Goal: Information Seeking & Learning: Understand process/instructions

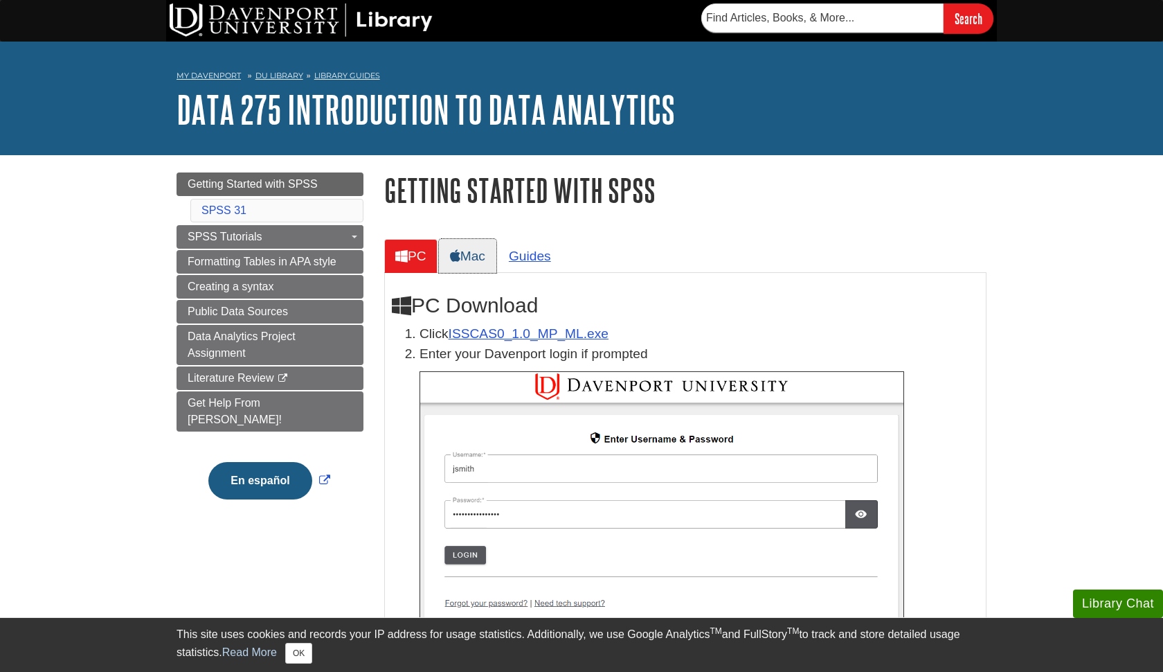
click at [483, 253] on link "Mac" at bounding box center [467, 256] width 57 height 34
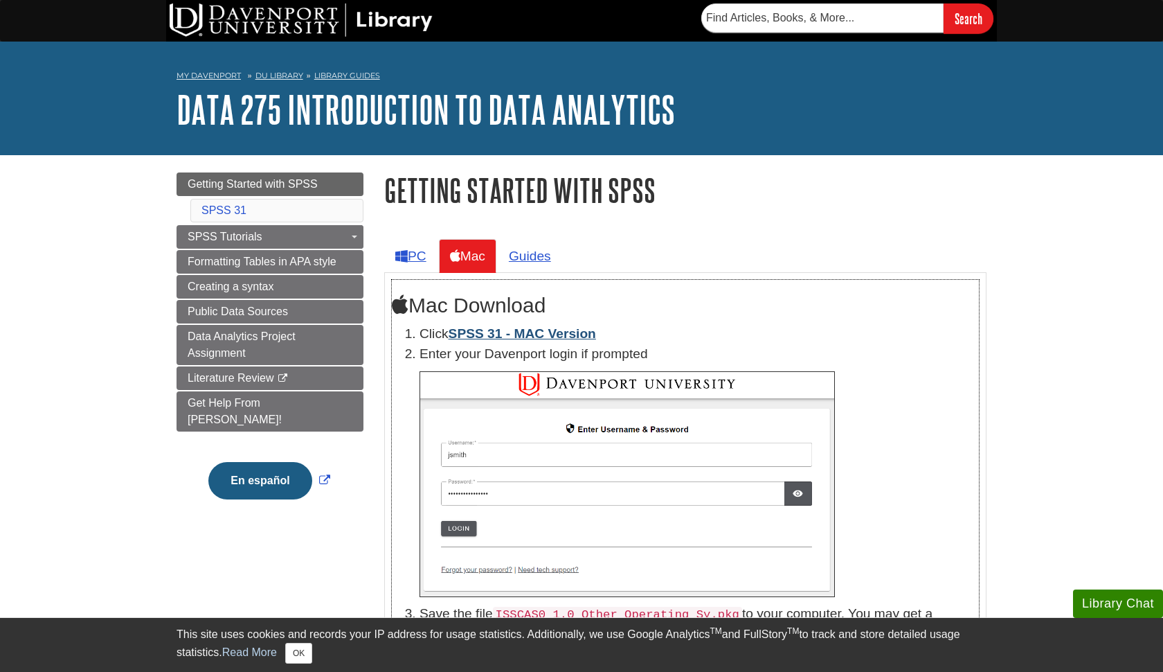
click at [474, 330] on link "SPSS 31 - MAC Version" at bounding box center [522, 333] width 147 height 15
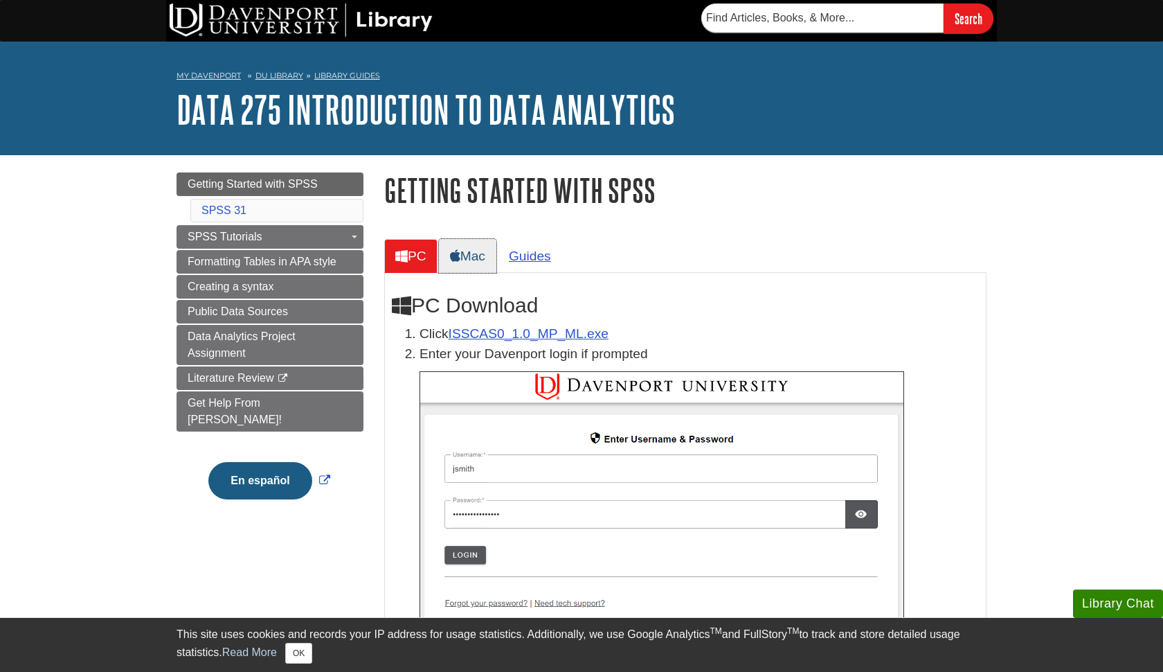
click at [469, 249] on link "Mac" at bounding box center [467, 256] width 57 height 34
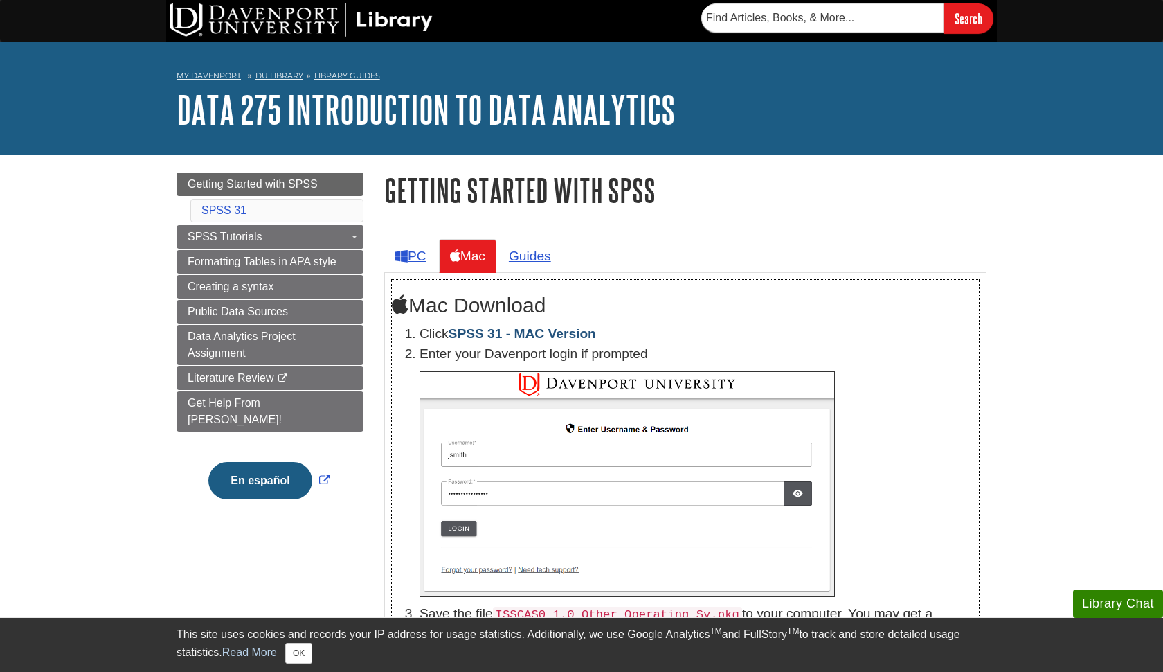
click at [471, 333] on link "SPSS 31 - MAC Version" at bounding box center [522, 333] width 147 height 15
click at [1160, 63] on div "My Davenport DU Library Library Guides DATA 275 Introduction to Data Analytics …" at bounding box center [581, 99] width 1163 height 114
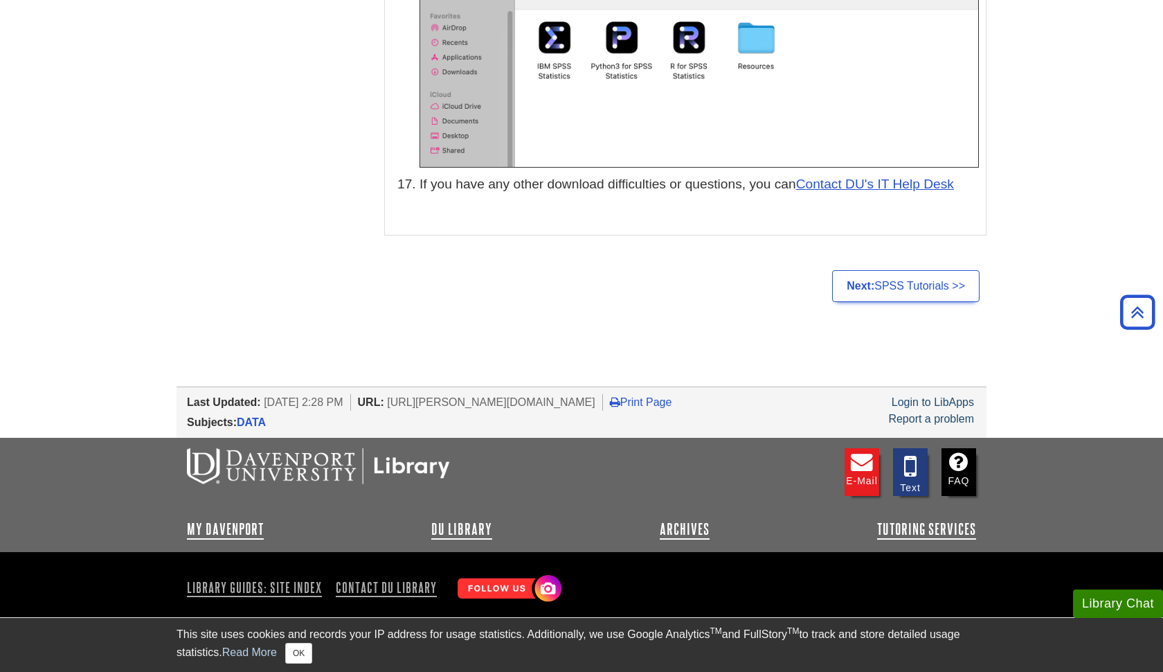
scroll to position [6970, 0]
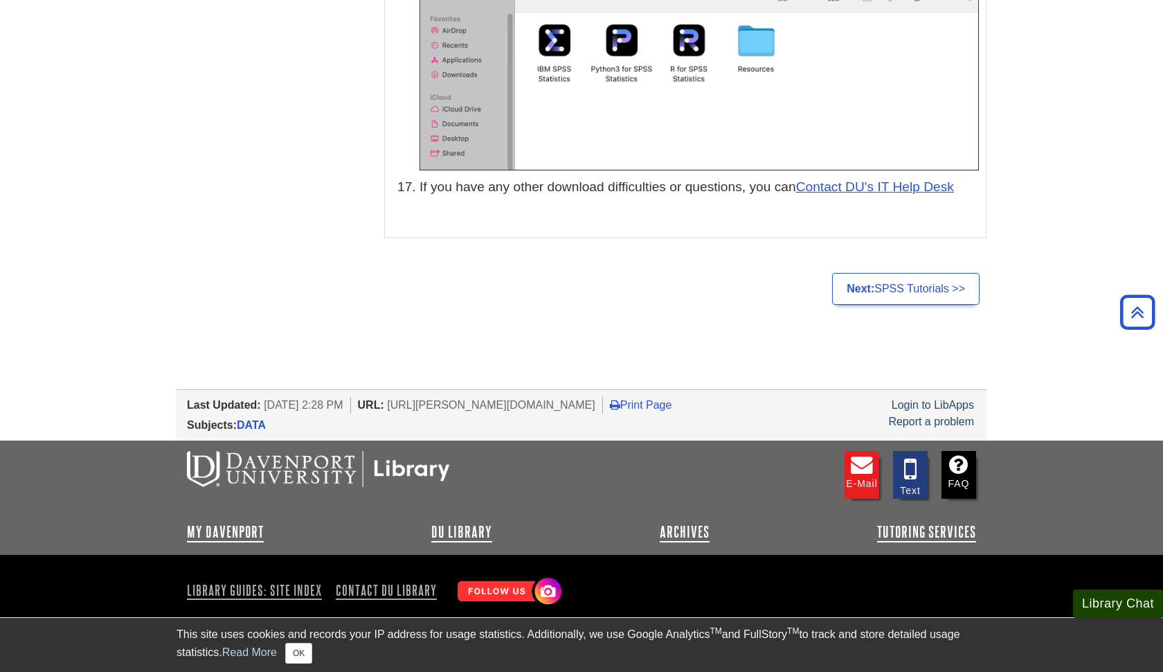
click at [1110, 598] on button "Library Chat" at bounding box center [1118, 603] width 90 height 28
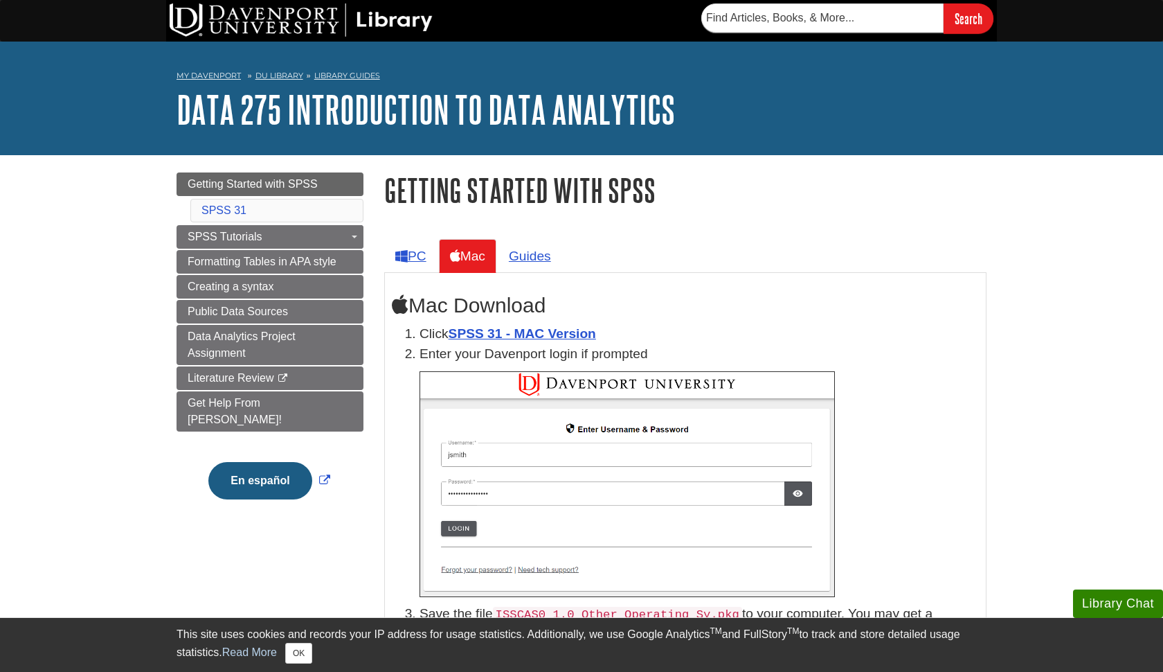
click at [460, 527] on img at bounding box center [627, 484] width 415 height 226
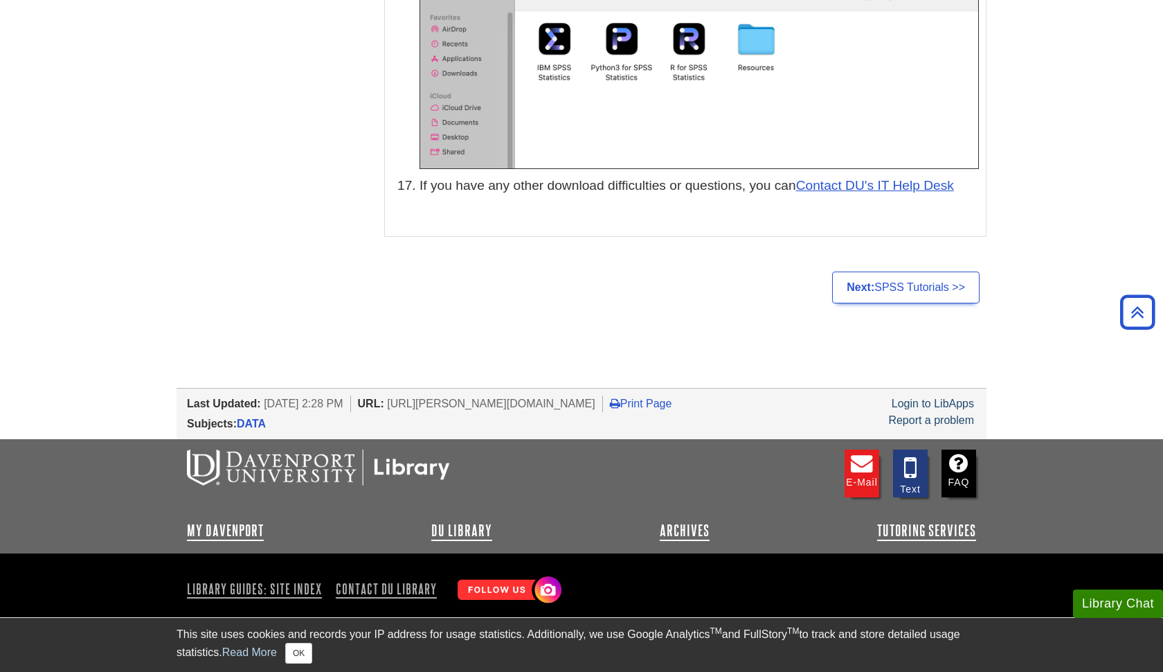
scroll to position [6970, 0]
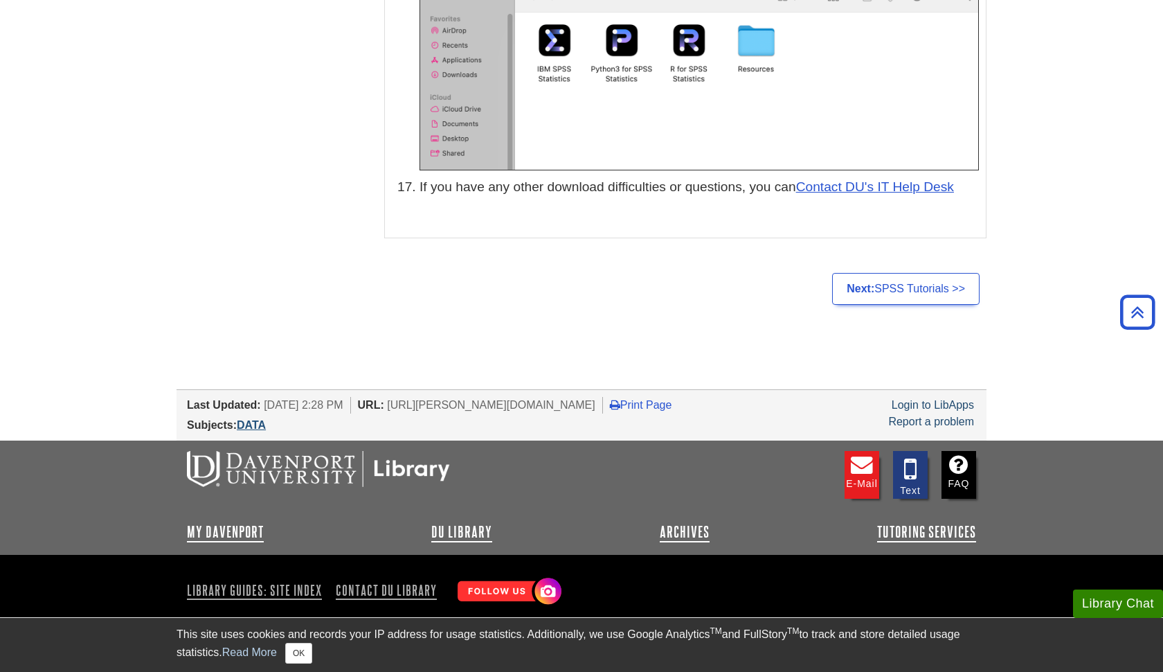
click at [246, 419] on link "DATA" at bounding box center [251, 425] width 29 height 12
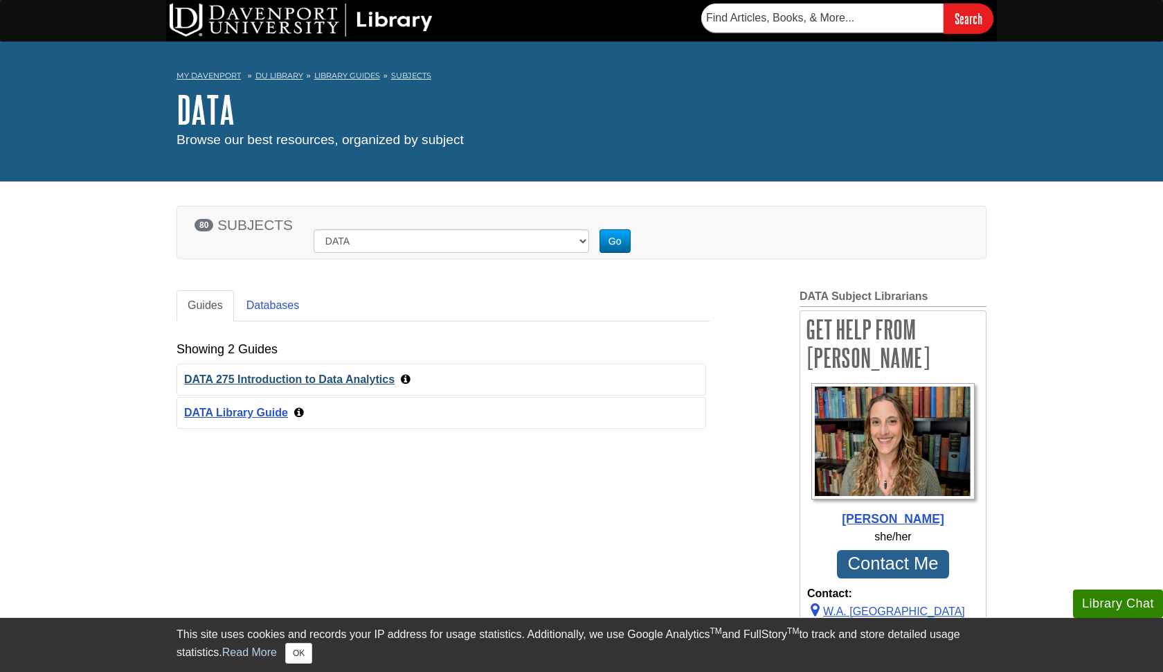
click at [296, 375] on link "DATA 275 Introduction to Data Analytics" at bounding box center [289, 379] width 210 height 12
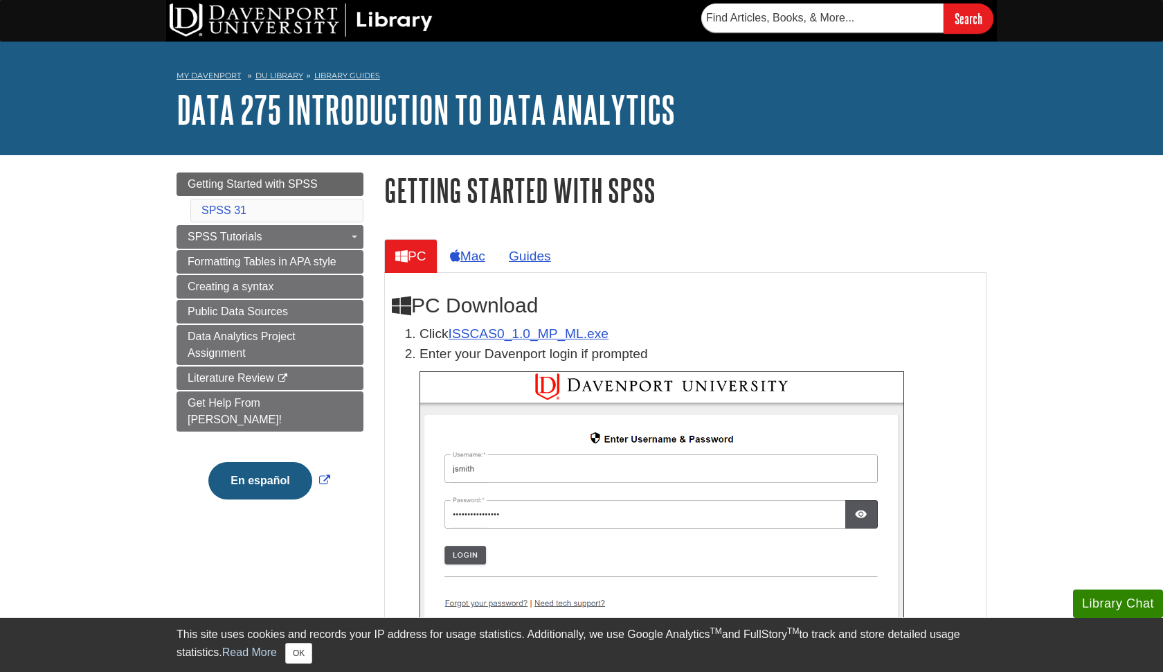
click at [460, 560] on img at bounding box center [662, 503] width 485 height 264
click at [473, 249] on link "Mac" at bounding box center [467, 256] width 57 height 34
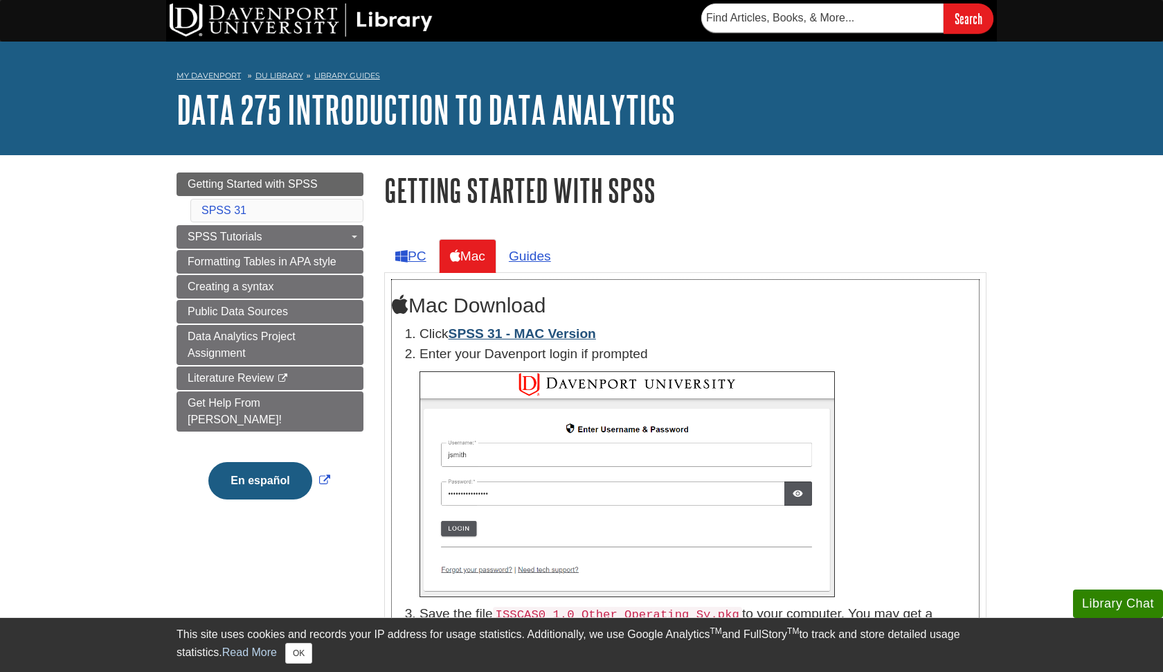
click at [481, 335] on link "SPSS 31 - MAC Version" at bounding box center [522, 333] width 147 height 15
